Goal: Task Accomplishment & Management: Use online tool/utility

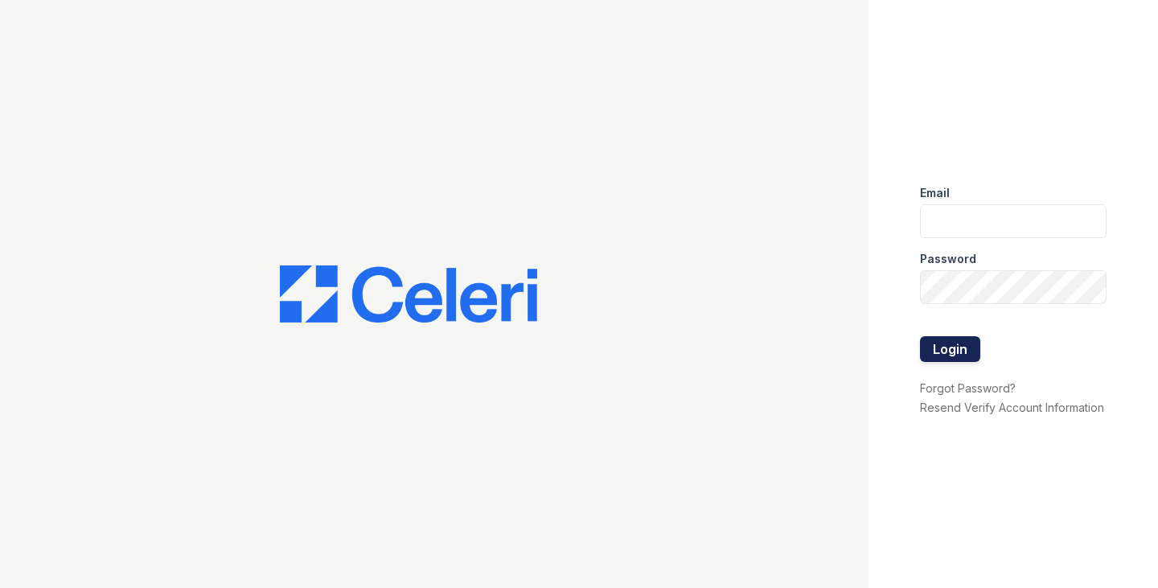
type input "ggallagher@samapartments.com"
click at [963, 349] on button "Login" at bounding box center [950, 349] width 60 height 26
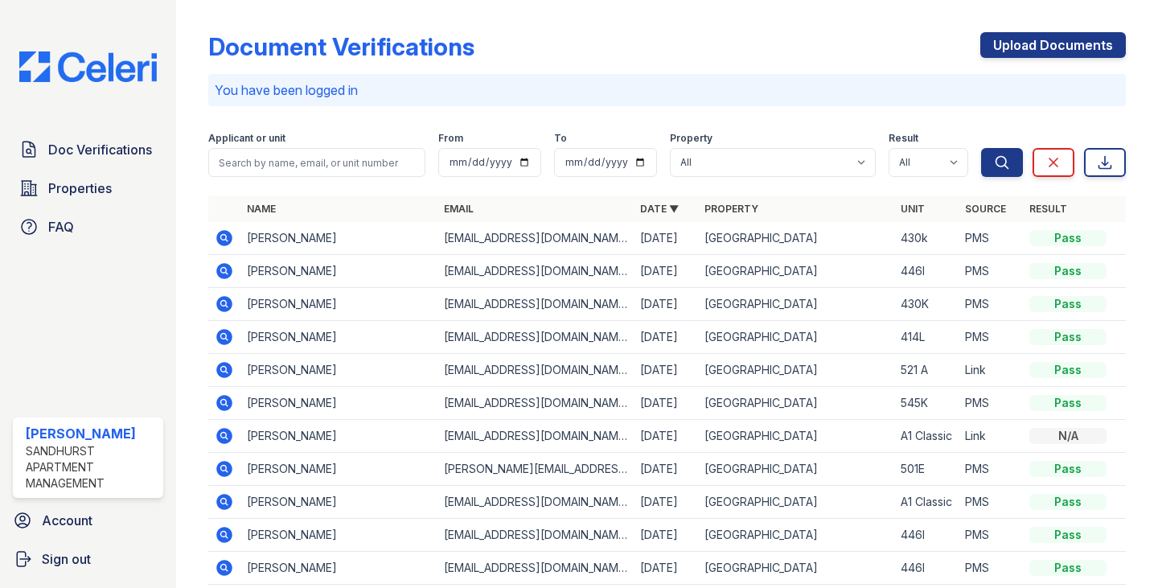
click at [224, 273] on icon at bounding box center [224, 270] width 19 height 19
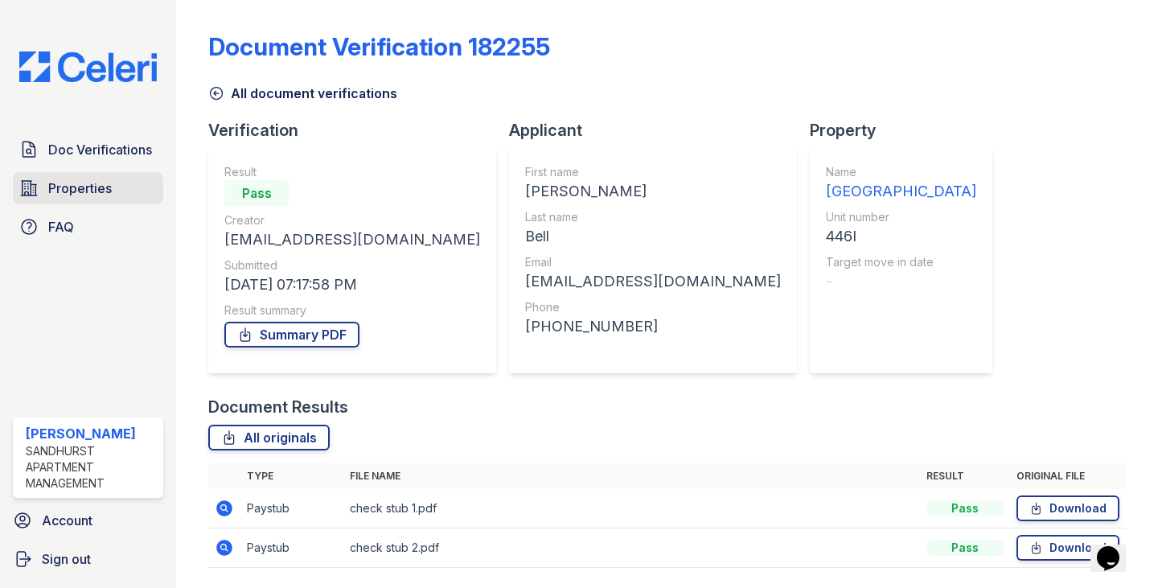
click at [117, 181] on link "Properties" at bounding box center [88, 188] width 150 height 32
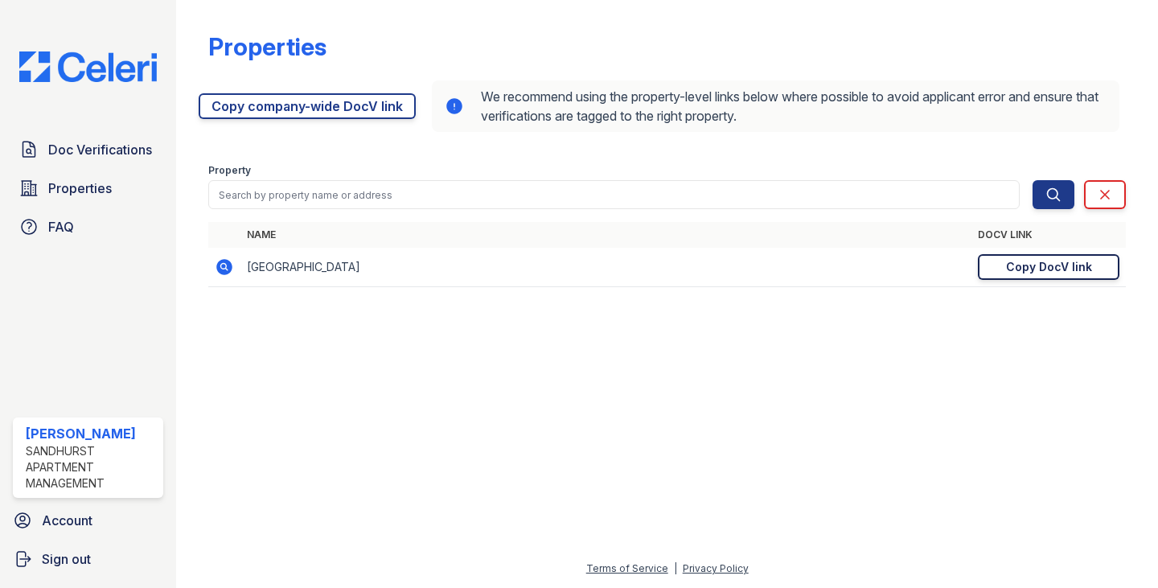
click at [1085, 269] on div "Copy DocV link" at bounding box center [1049, 267] width 86 height 16
